Goal: Task Accomplishment & Management: Manage account settings

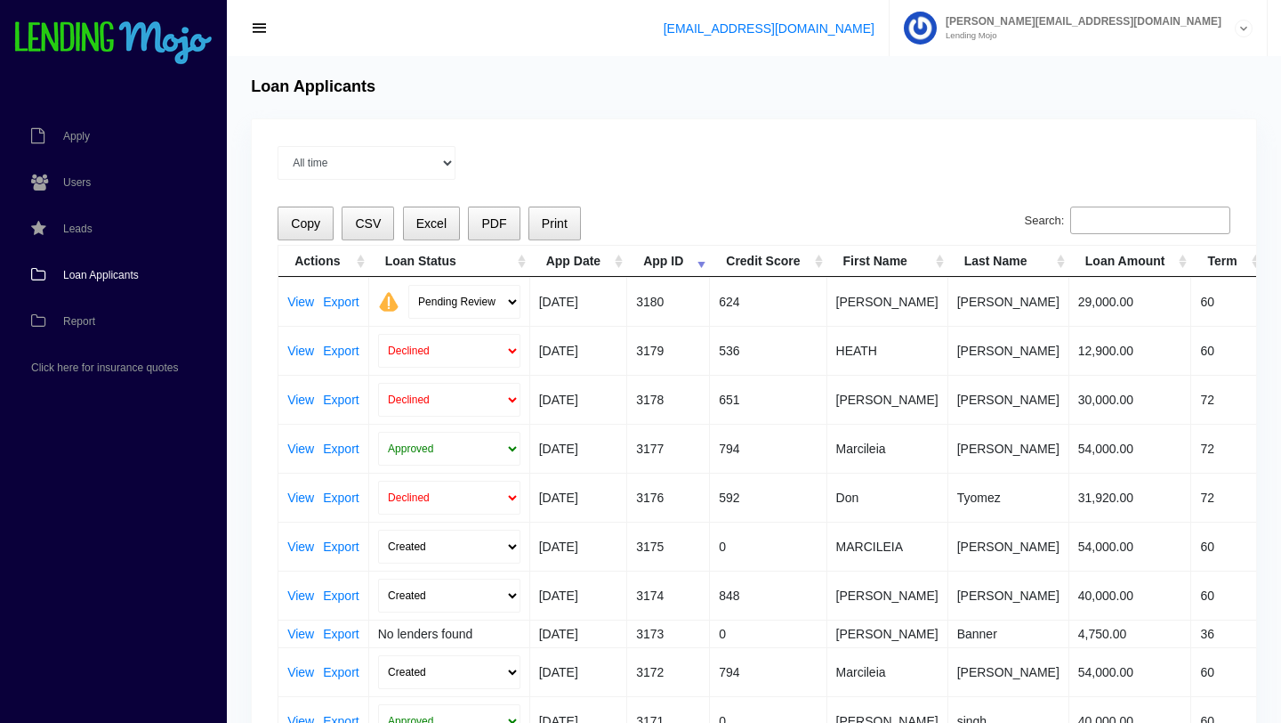
click at [109, 272] on span "Loan Applicants" at bounding box center [101, 275] width 76 height 11
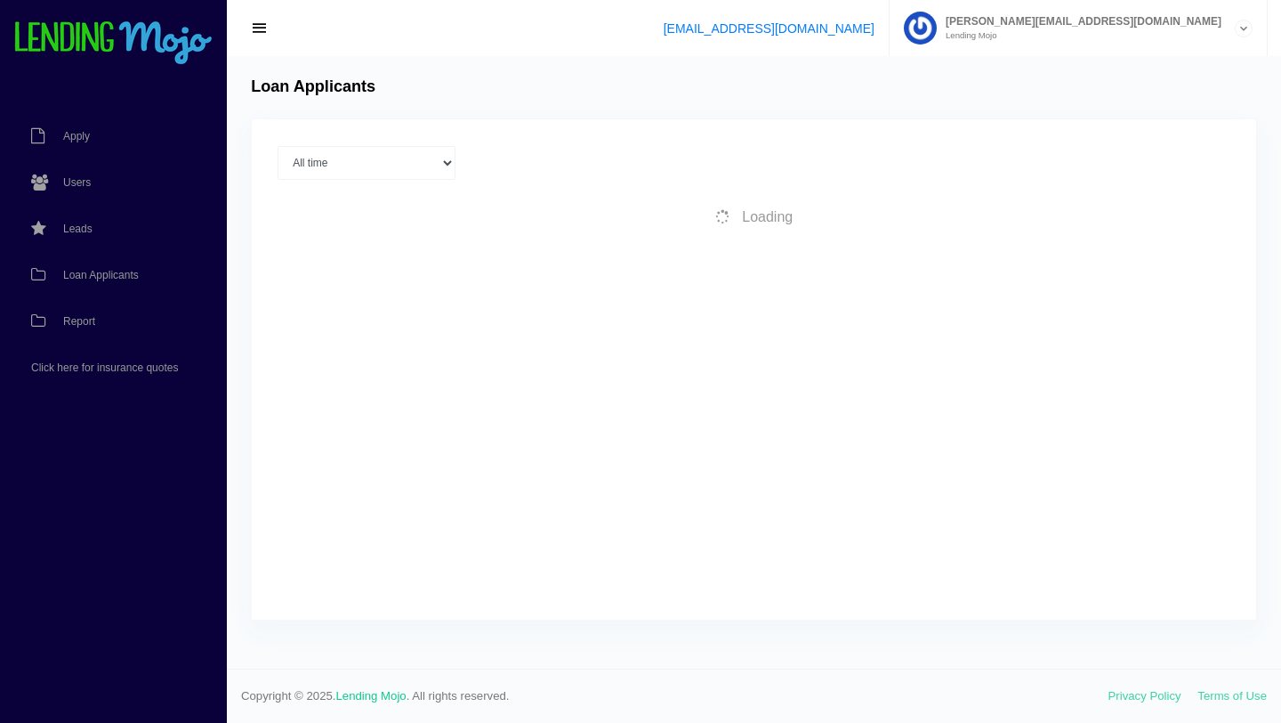
click at [890, 91] on div "Loan Applicants" at bounding box center [754, 87] width 1022 height 20
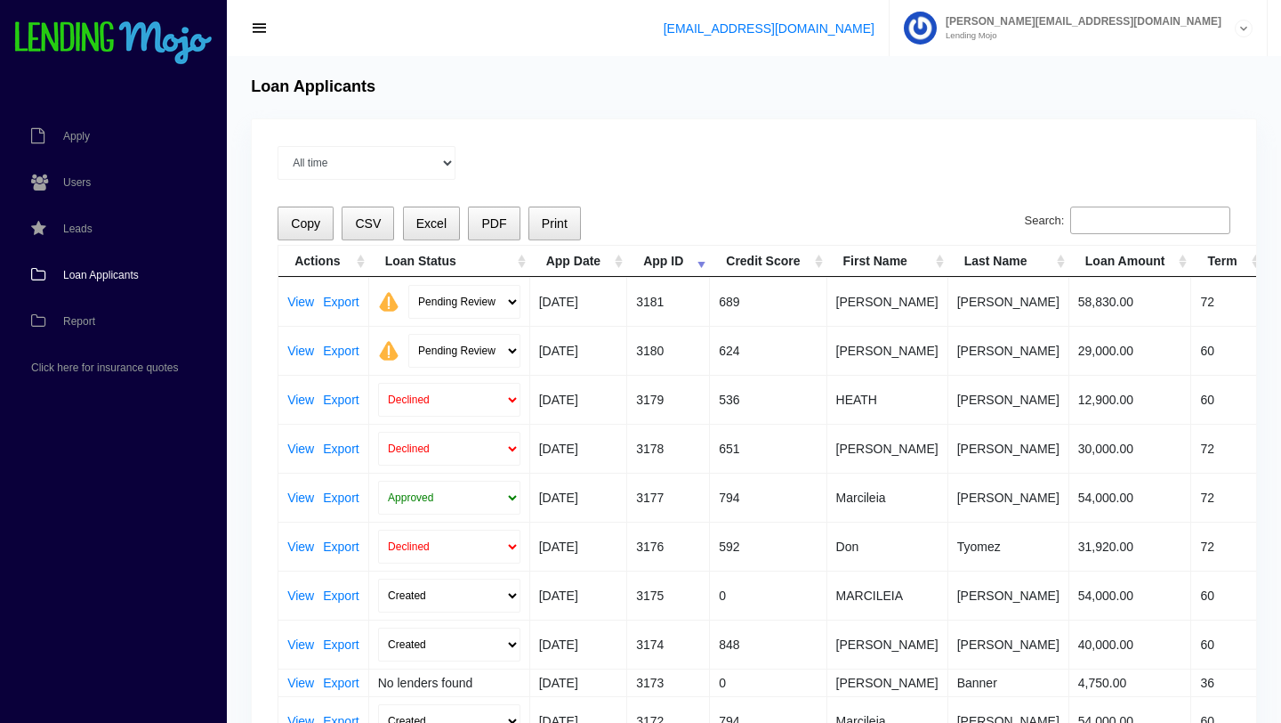
click at [287, 304] on td "View Export" at bounding box center [324, 301] width 91 height 49
click at [303, 304] on link "View" at bounding box center [300, 301] width 27 height 12
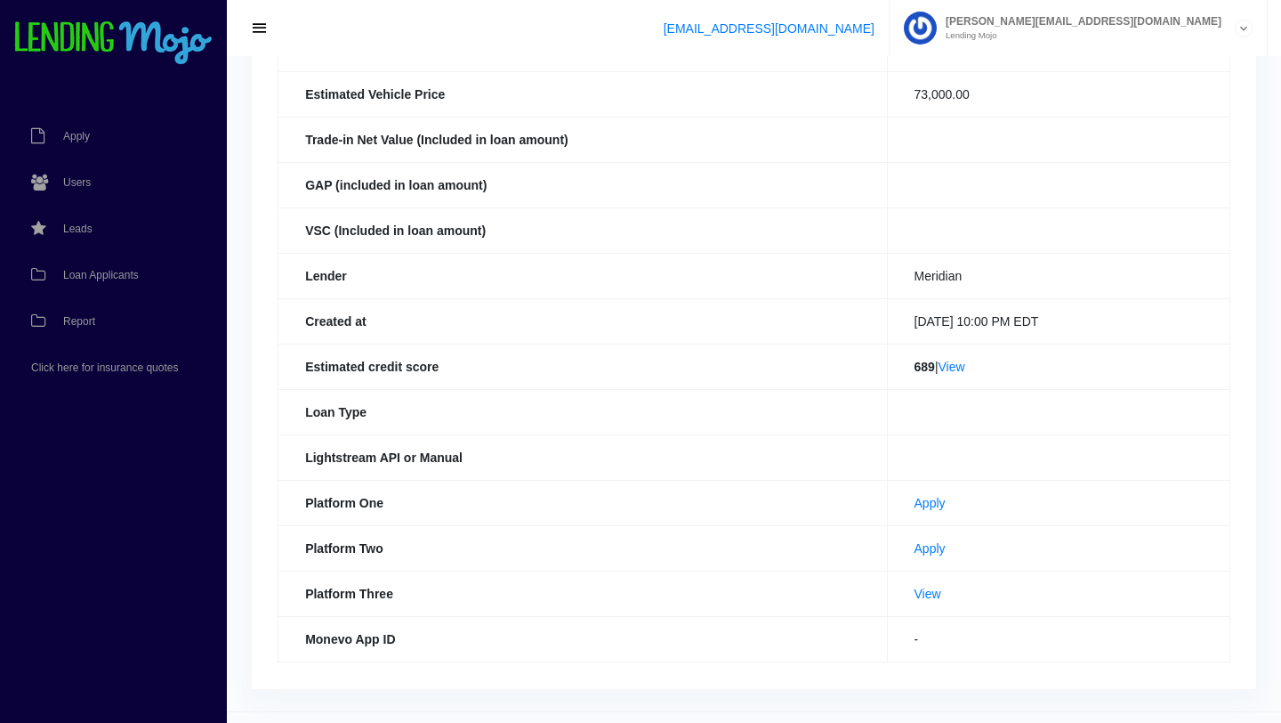
scroll to position [408, 0]
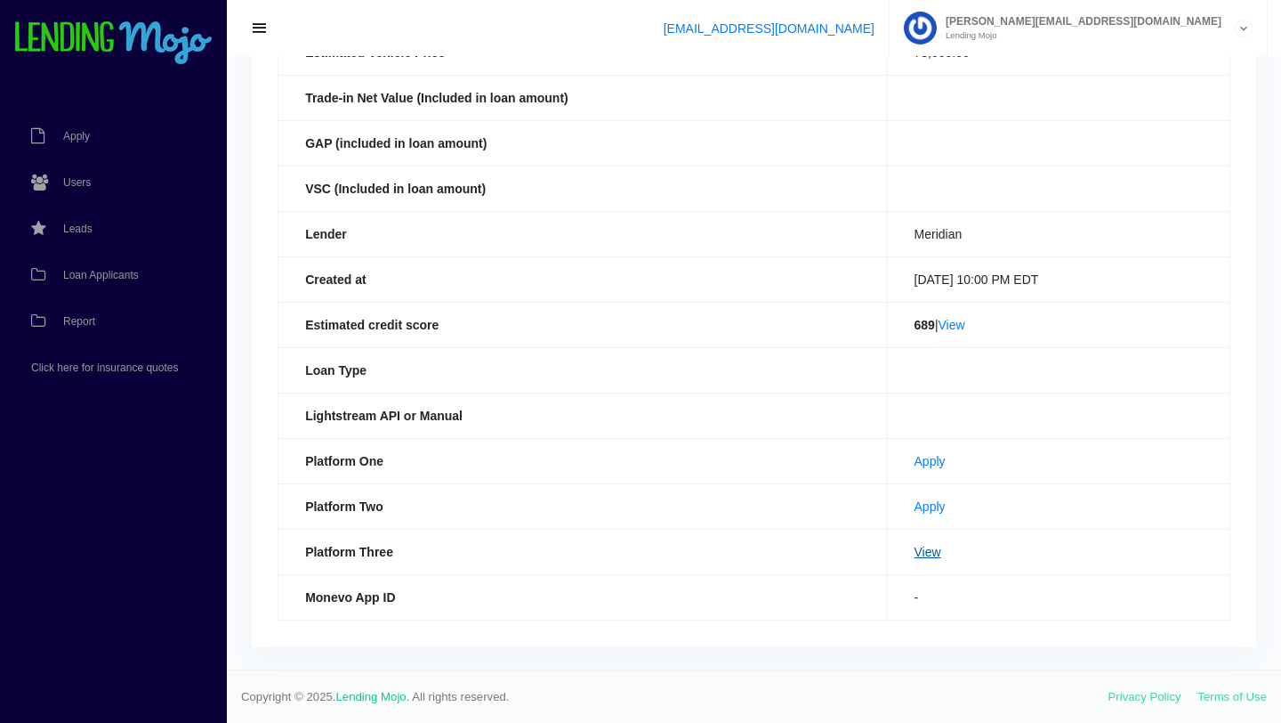
click at [915, 554] on link "View" at bounding box center [928, 552] width 27 height 14
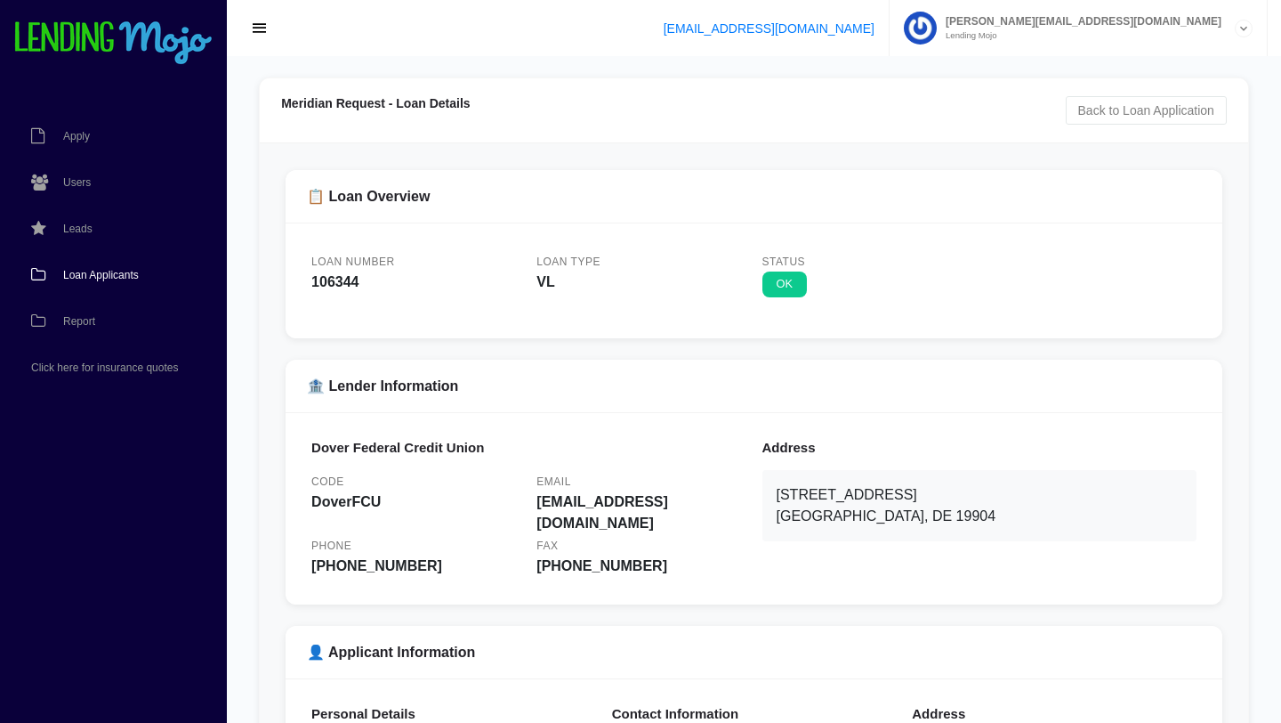
click at [119, 271] on span "Loan Applicants" at bounding box center [101, 275] width 76 height 11
